Goal: Check status: Check status

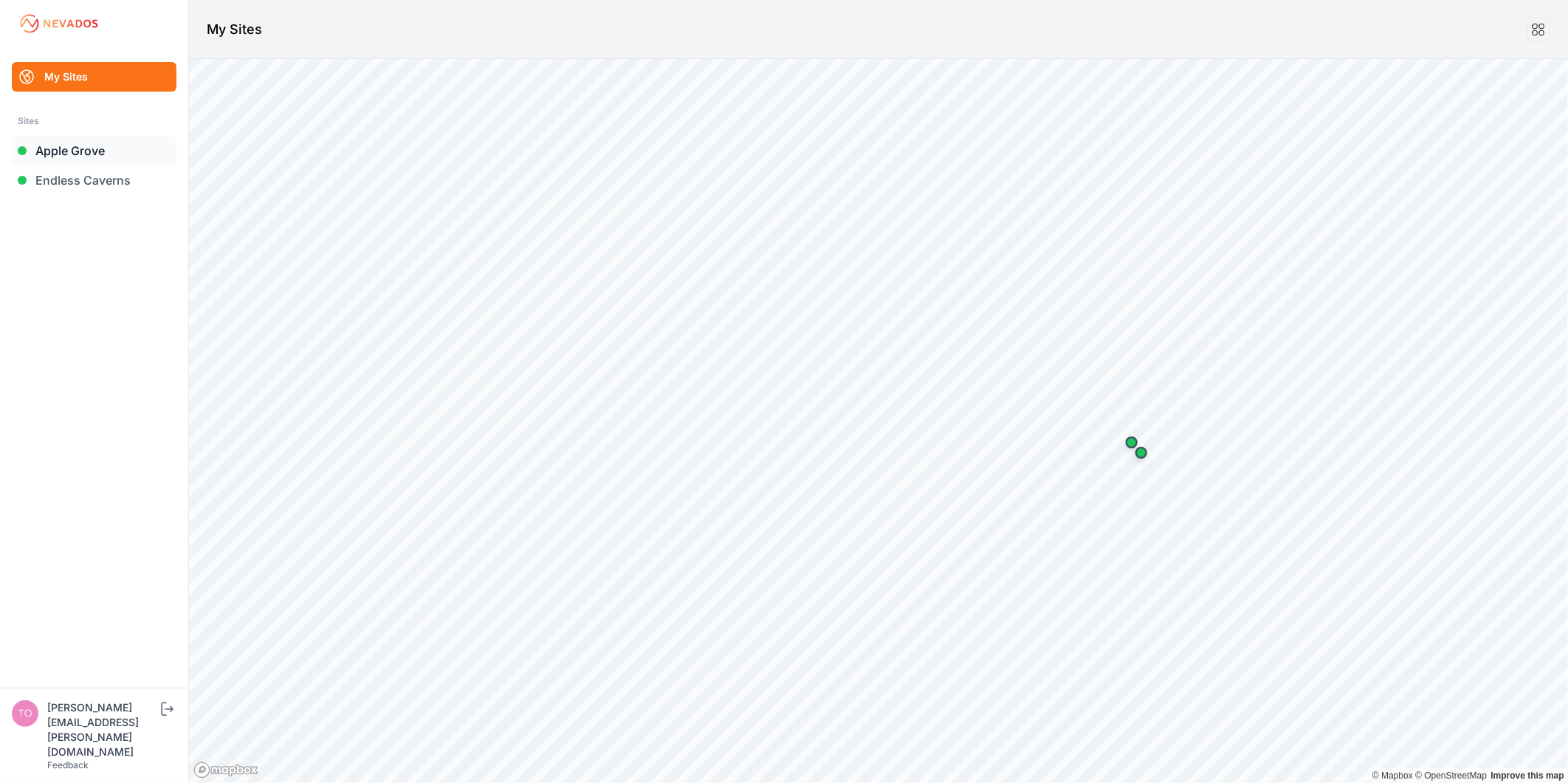
click at [43, 153] on link "Apple Grove" at bounding box center [94, 150] width 165 height 30
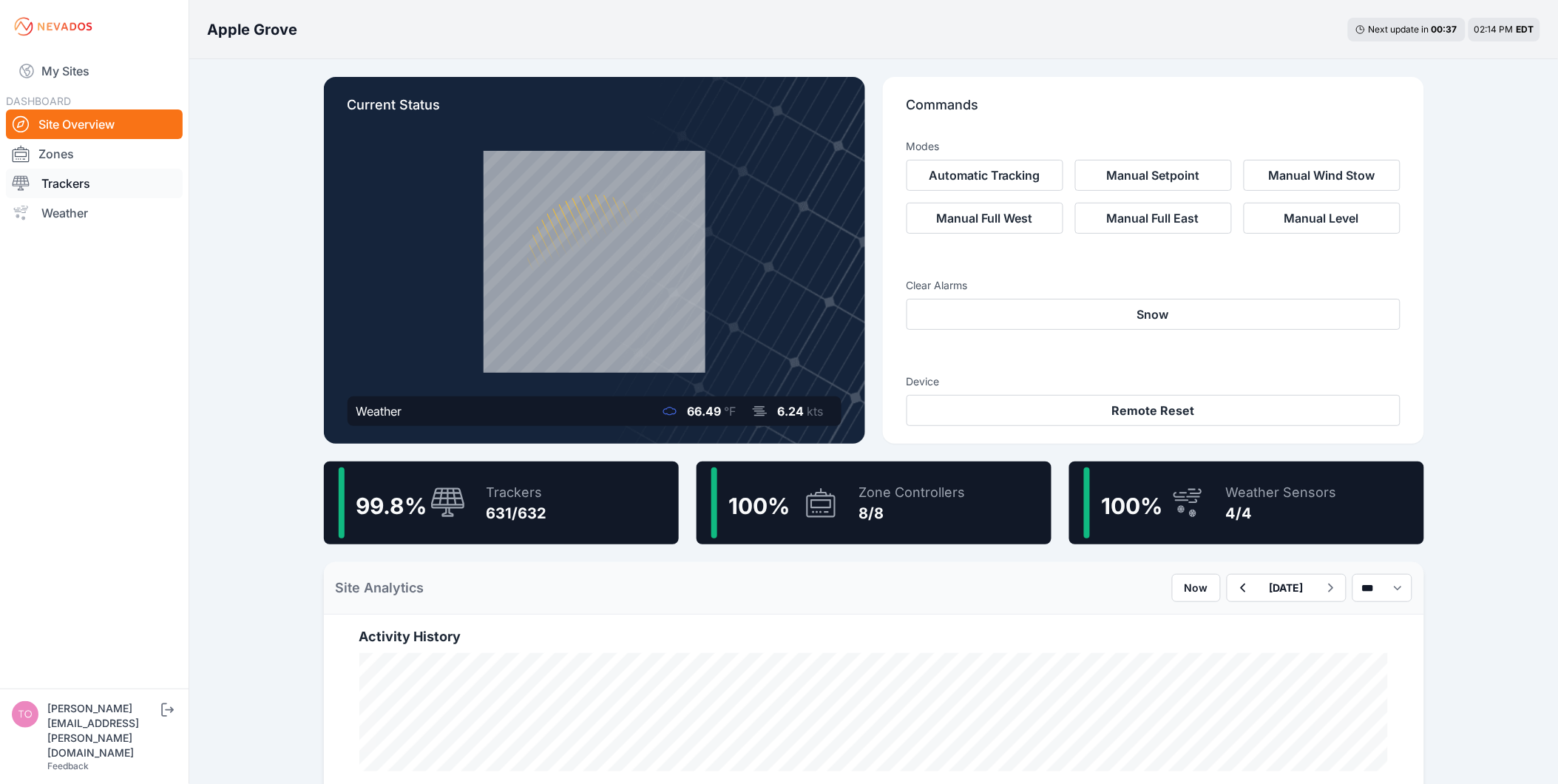
click at [76, 185] on link "Trackers" at bounding box center [94, 183] width 177 height 30
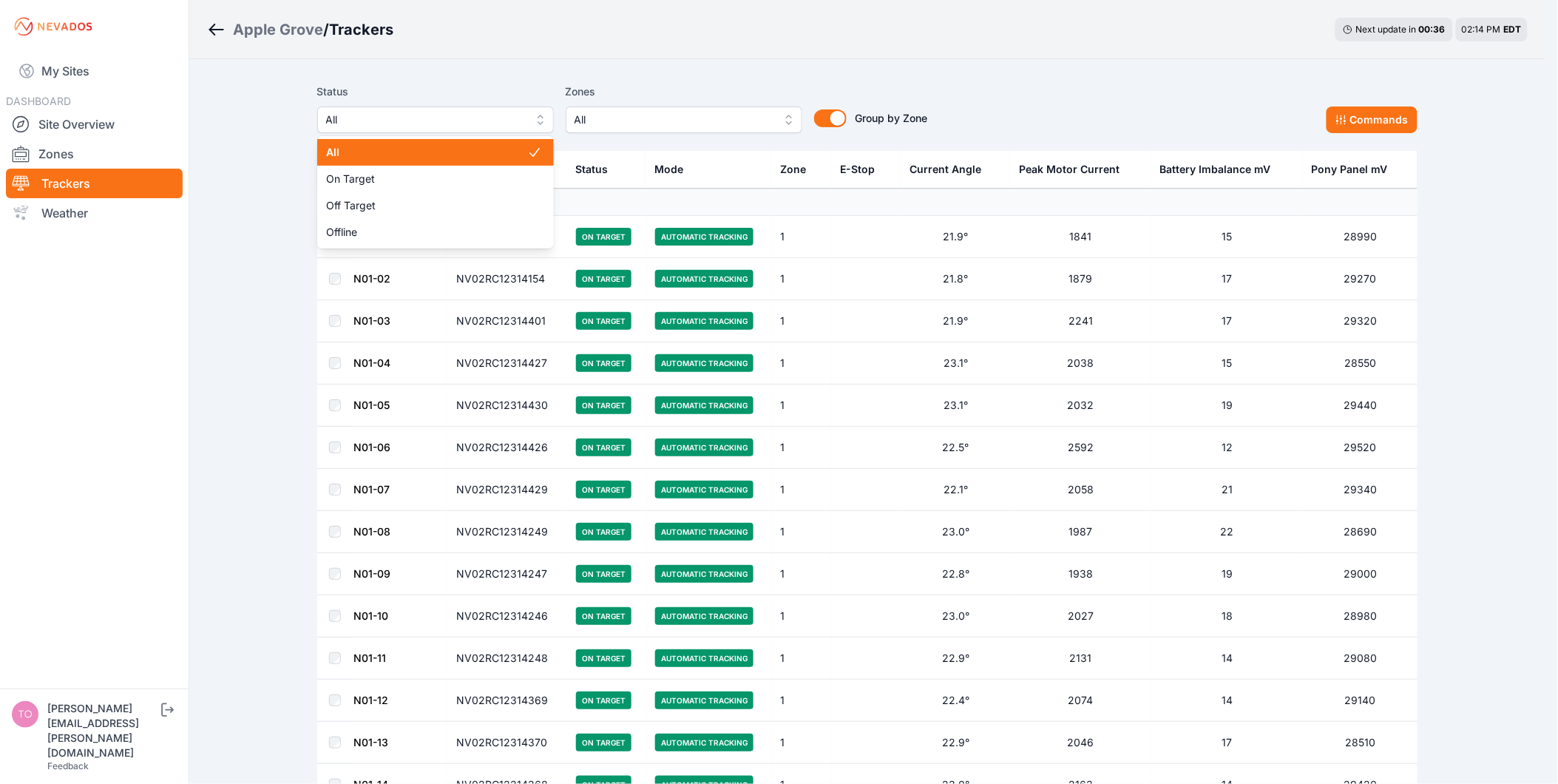
click at [522, 114] on span "All" at bounding box center [425, 119] width 198 height 18
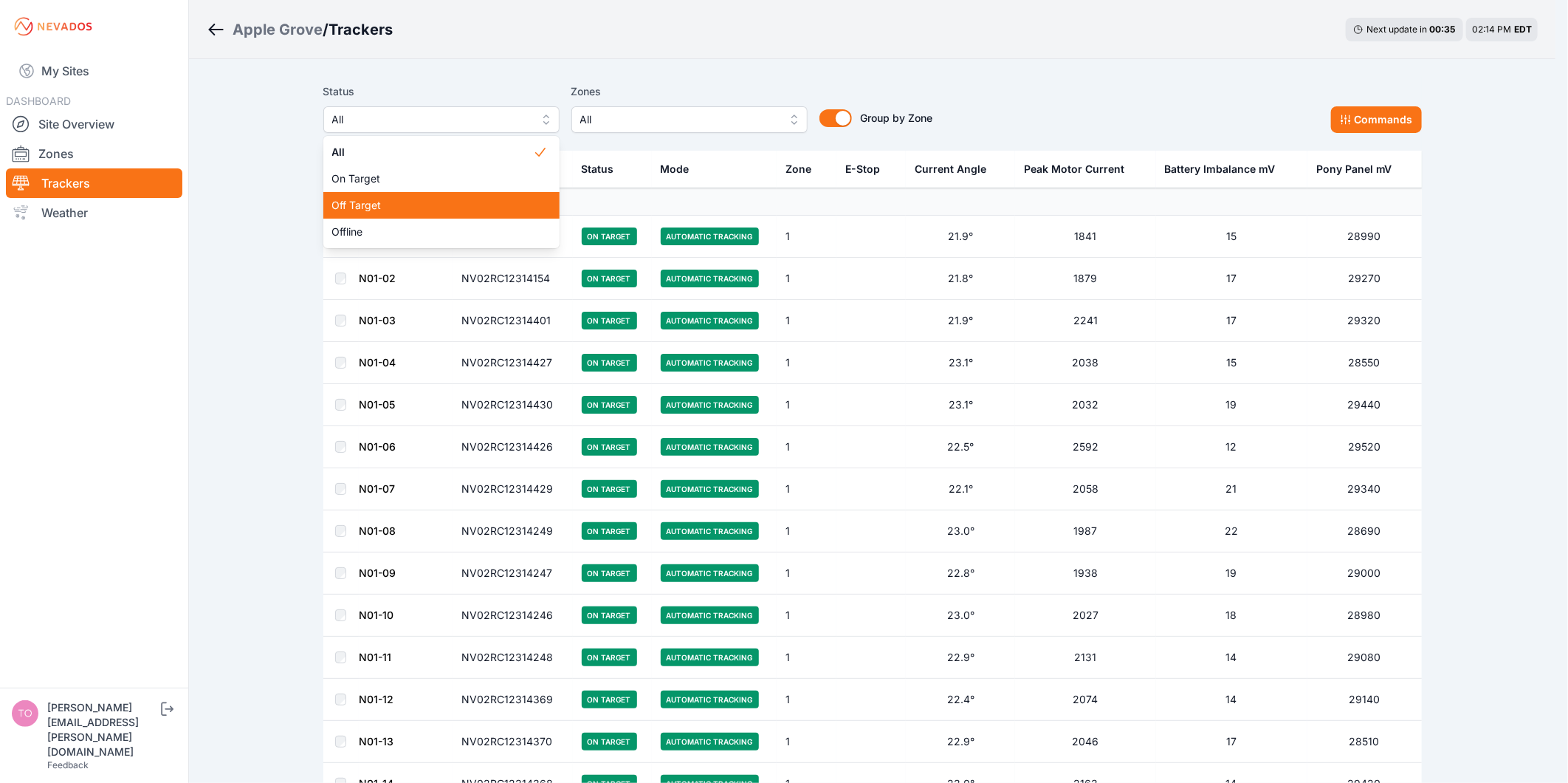
click at [499, 208] on span "Off Target" at bounding box center [432, 204] width 201 height 14
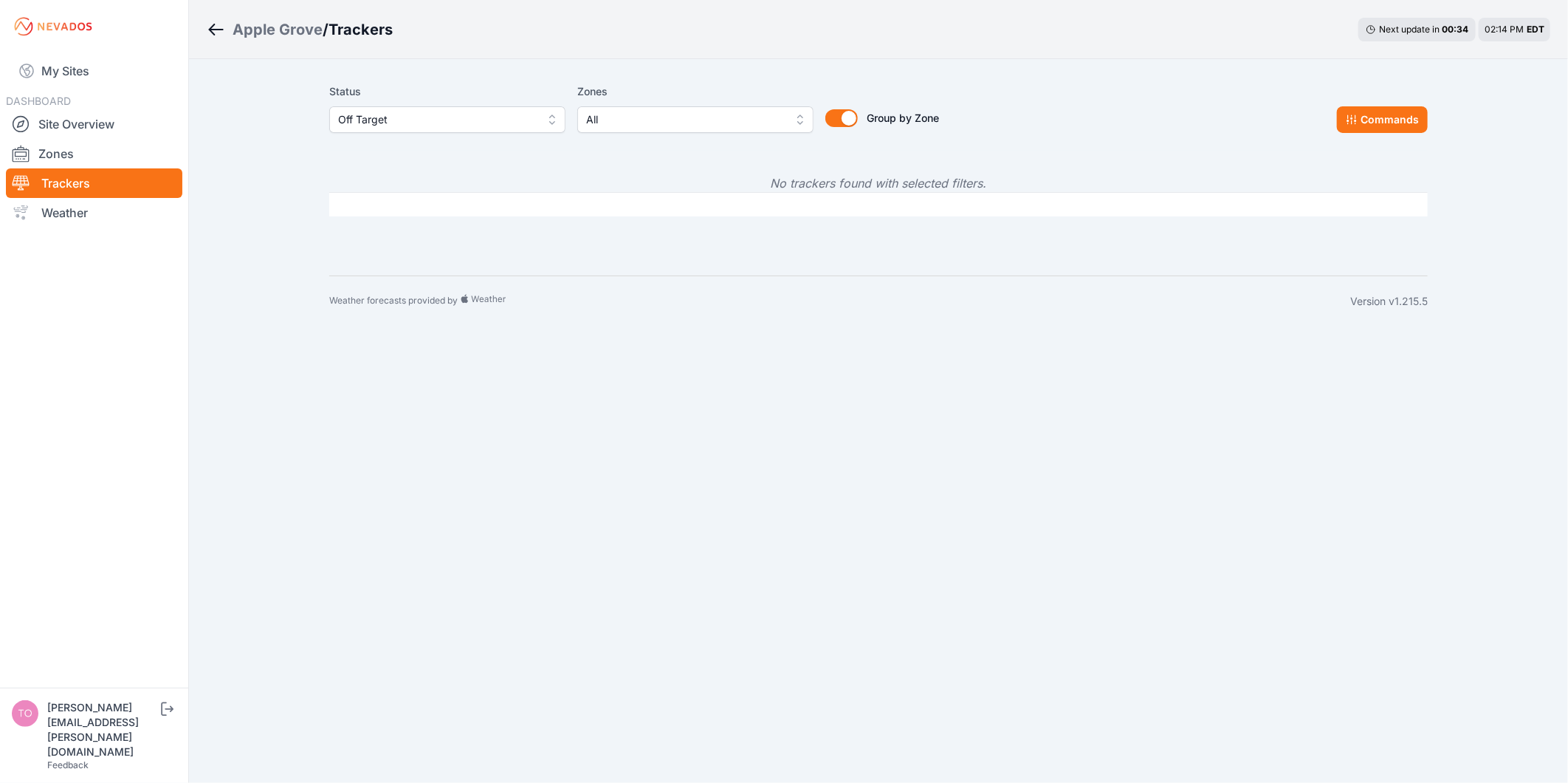
click at [477, 121] on span "Off Target" at bounding box center [437, 119] width 198 height 18
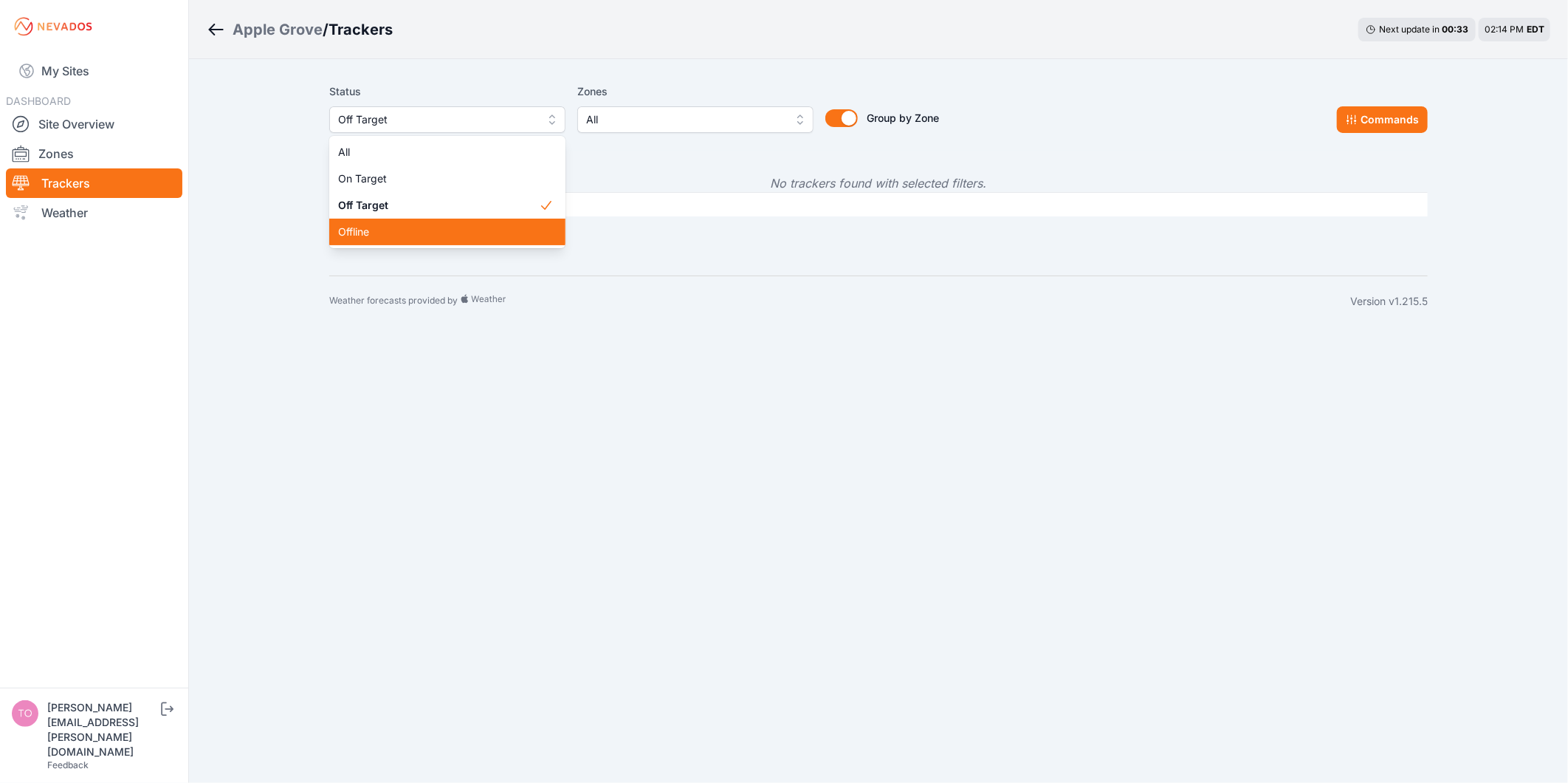
click at [432, 235] on span "Offline" at bounding box center [438, 231] width 201 height 14
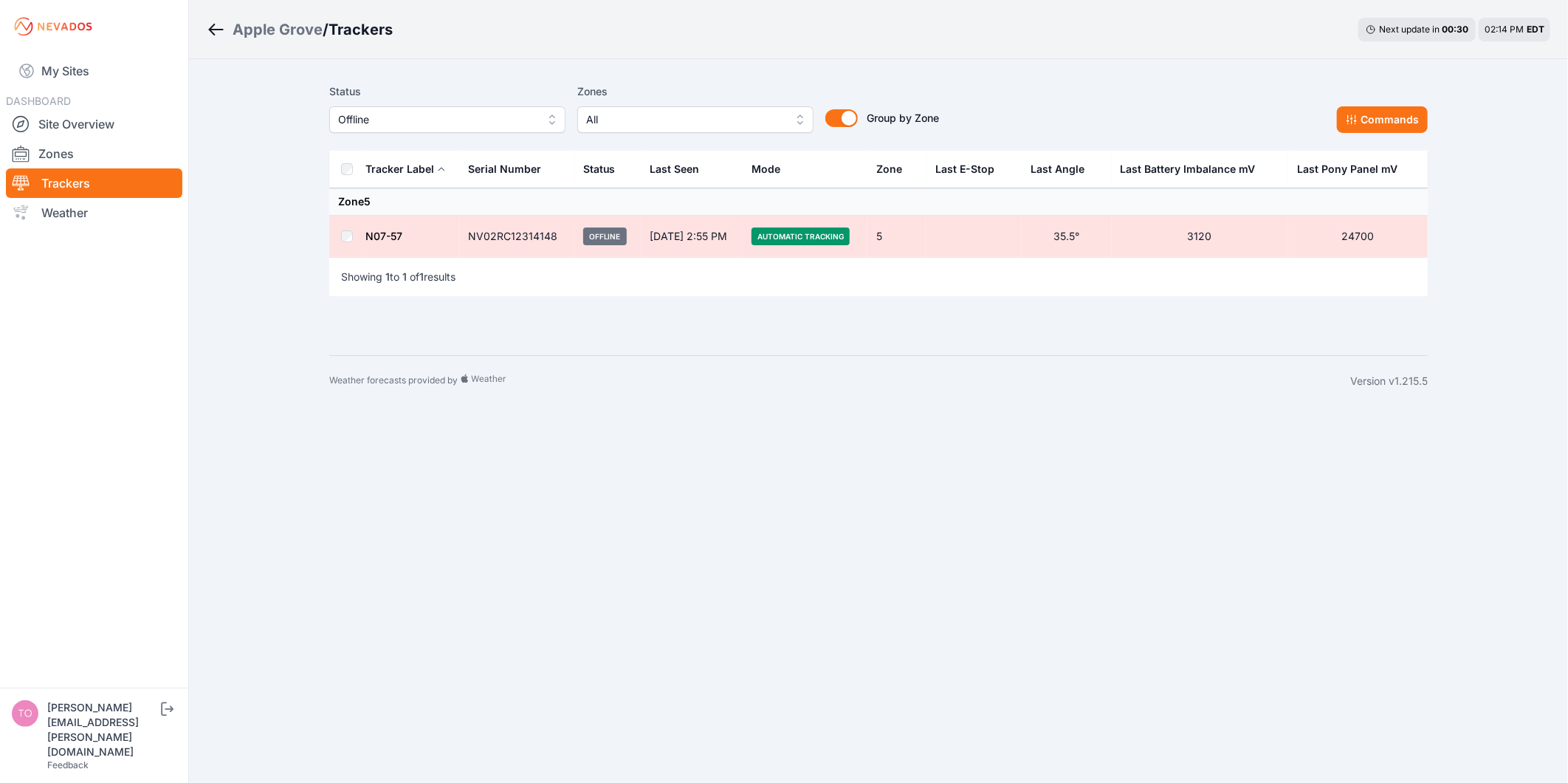
click at [285, 255] on div "Apple Grove / Trackers Next update in 00 : 30 02:14 PM EDT Status Offline Zones…" at bounding box center [784, 203] width 1568 height 406
click at [291, 226] on div "Apple Grove / Trackers Next update in 00 : 21 02:14 PM EDT Status Offline Zones…" at bounding box center [784, 203] width 1568 height 406
click at [217, 216] on div "Apple Grove / Trackers Next update in 00 : 18 02:14 PM EDT Status Offline Zones…" at bounding box center [784, 203] width 1568 height 406
click at [428, 122] on span "Offline" at bounding box center [437, 119] width 198 height 18
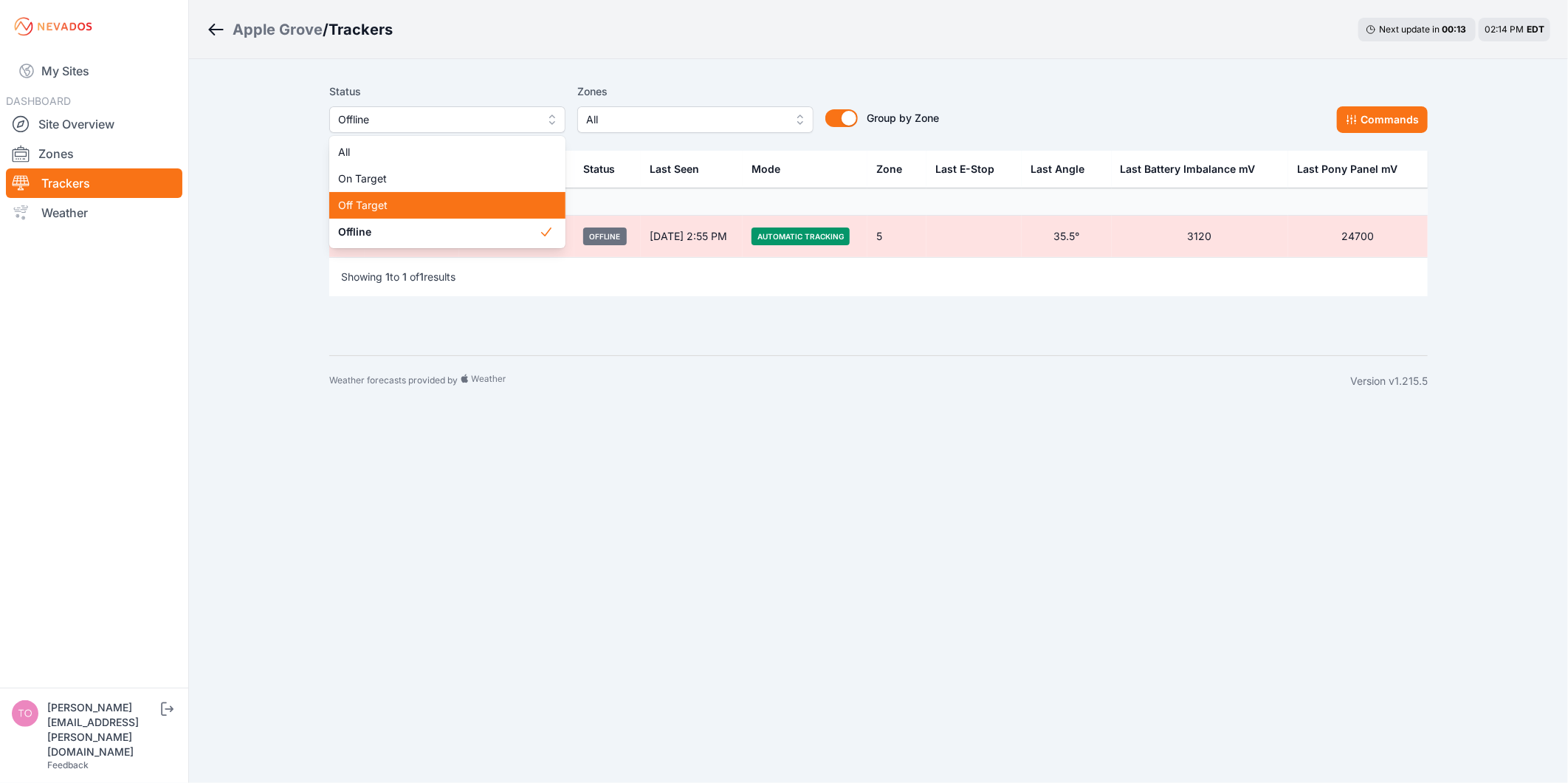
click at [418, 203] on span "Off Target" at bounding box center [438, 204] width 201 height 14
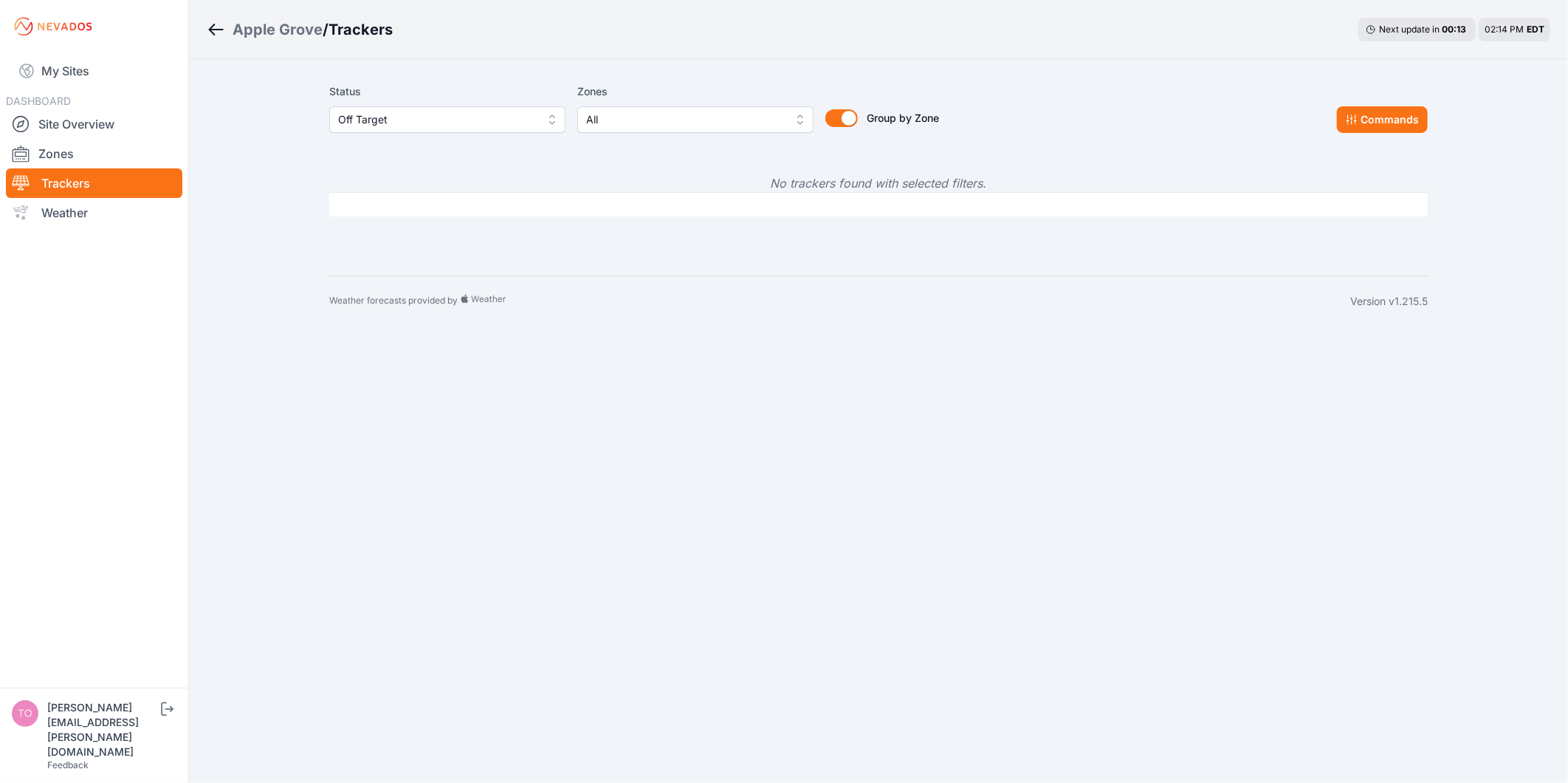
click at [426, 122] on span "Off Target" at bounding box center [437, 119] width 198 height 18
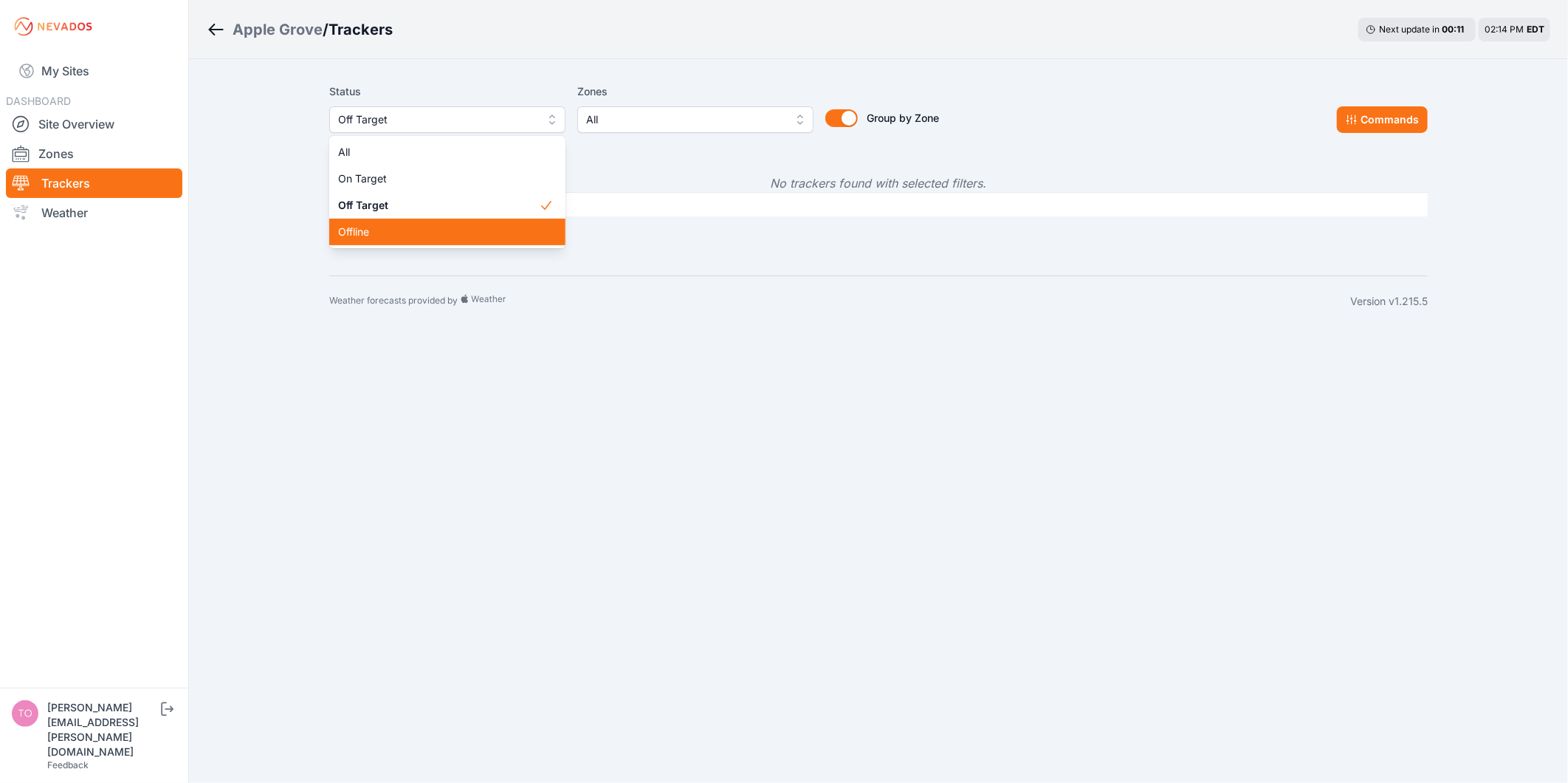
click at [410, 237] on span "Offline" at bounding box center [438, 231] width 201 height 14
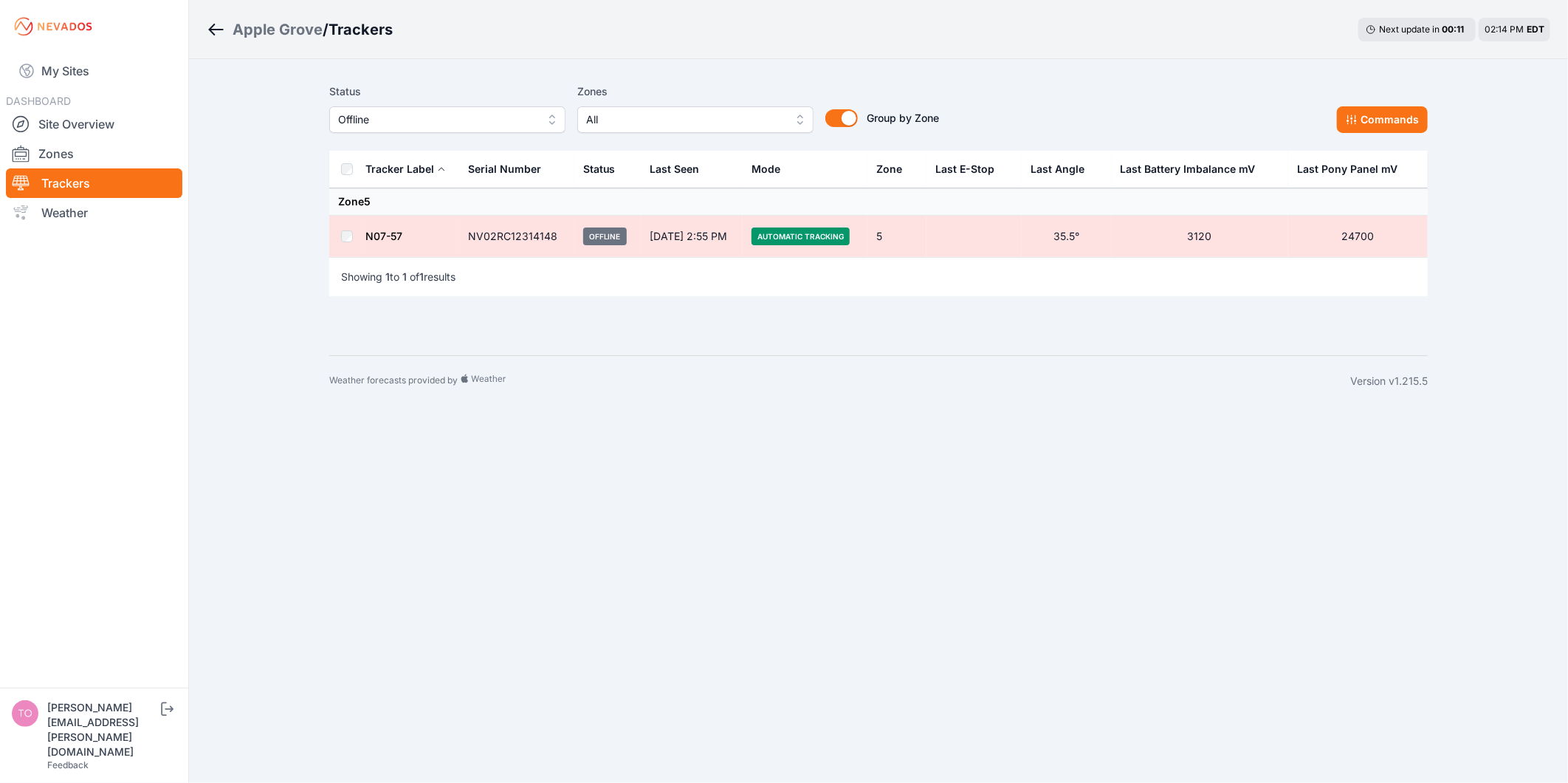
click at [236, 229] on div "Apple Grove / Trackers Next update in 00 : 11 02:14 PM EDT Status Offline Zones…" at bounding box center [784, 203] width 1568 height 406
click at [756, 470] on body "My Sites DASHBOARD Site Overview Zones Trackers Weather [EMAIL_ADDRESS][DOMAIN_…" at bounding box center [784, 391] width 1568 height 783
drag, startPoint x: 215, startPoint y: 318, endPoint x: 231, endPoint y: 315, distance: 16.3
click at [215, 318] on div "Apple Grove / Trackers Next update in 00 : 00 02:19 PM EDT Status Offline Zones…" at bounding box center [784, 203] width 1568 height 406
click at [920, 476] on body "My Sites DASHBOARD Site Overview Zones Trackers Weather [EMAIL_ADDRESS][DOMAIN_…" at bounding box center [784, 391] width 1568 height 783
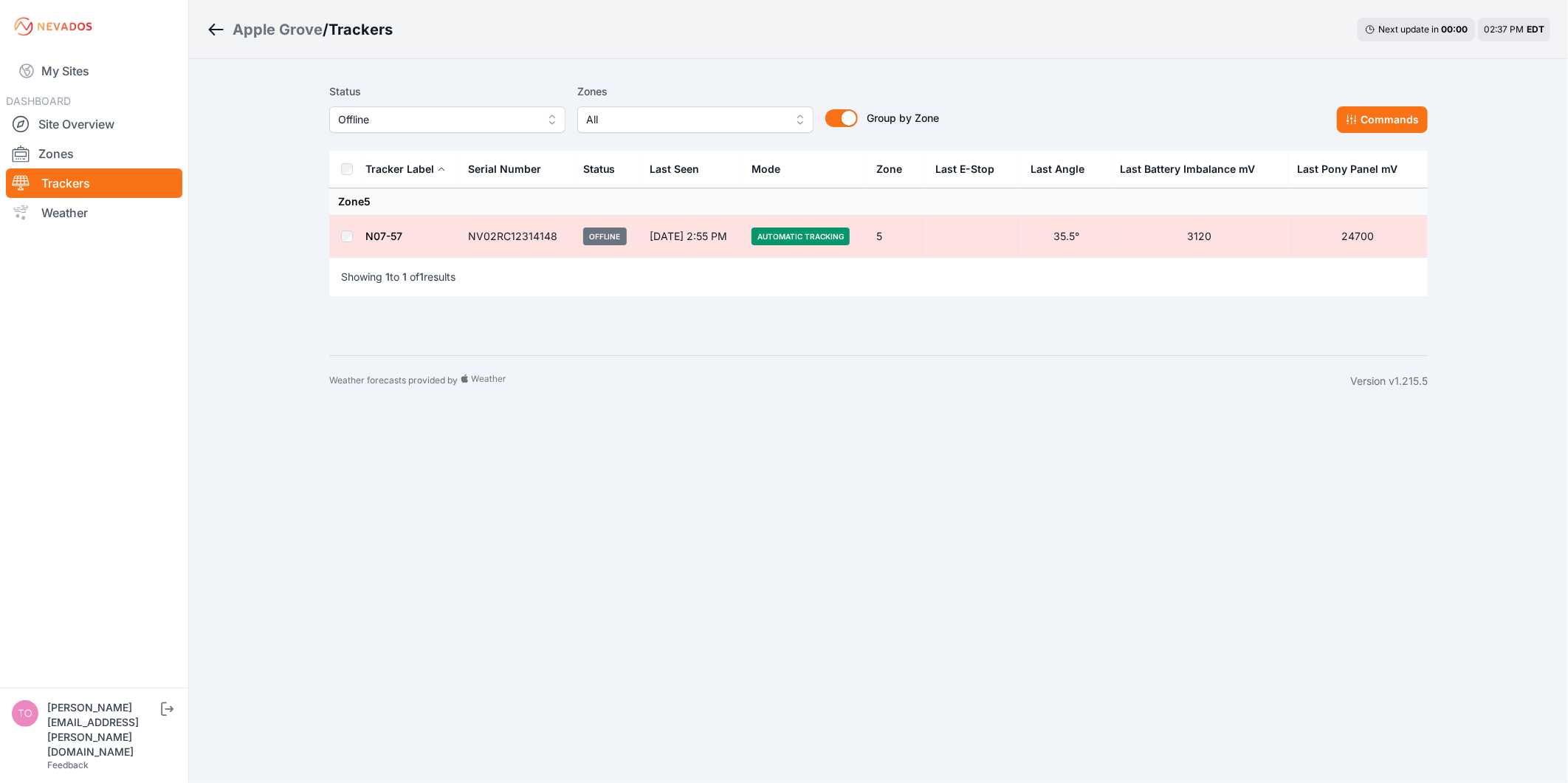
click at [654, 477] on body "My Sites DASHBOARD Site Overview Zones Trackers Weather [EMAIL_ADDRESS][DOMAIN_…" at bounding box center [784, 391] width 1568 height 783
click at [69, 78] on link "My Sites" at bounding box center [94, 71] width 176 height 35
